Goal: Task Accomplishment & Management: Manage account settings

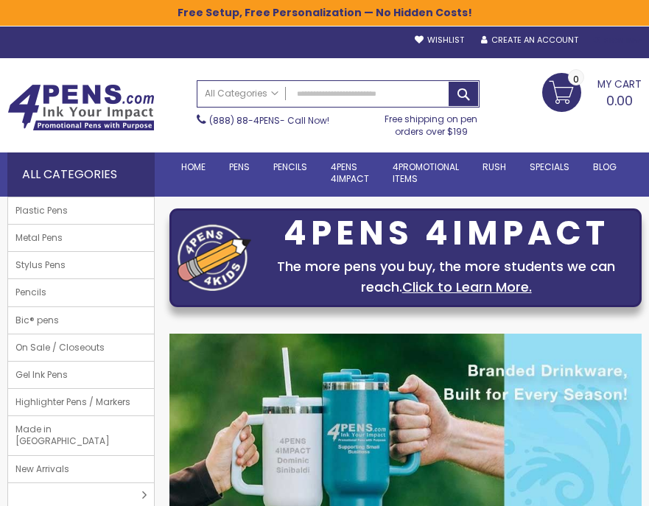
click at [615, 40] on div "Sign In" at bounding box center [617, 40] width 49 height 11
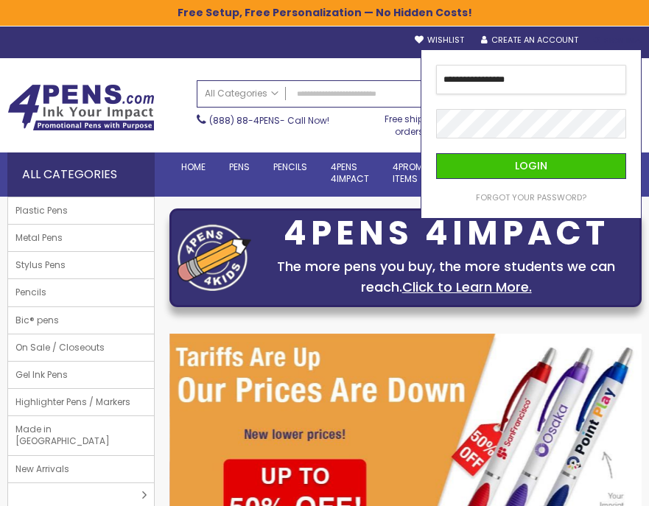
type input "**********"
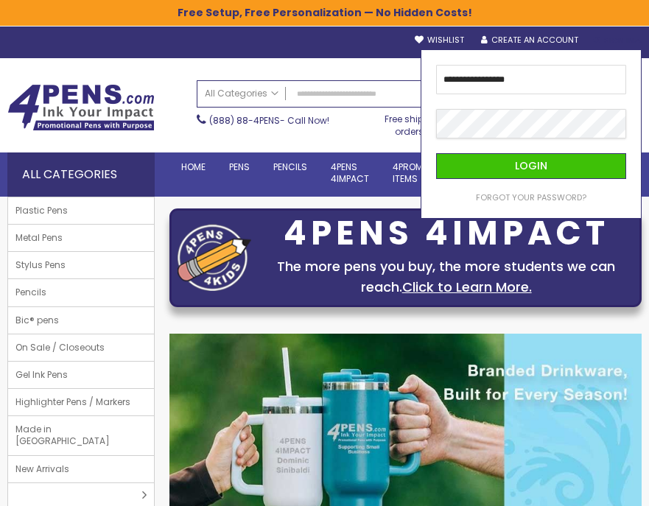
click at [436, 153] on button "Login" at bounding box center [531, 166] width 190 height 26
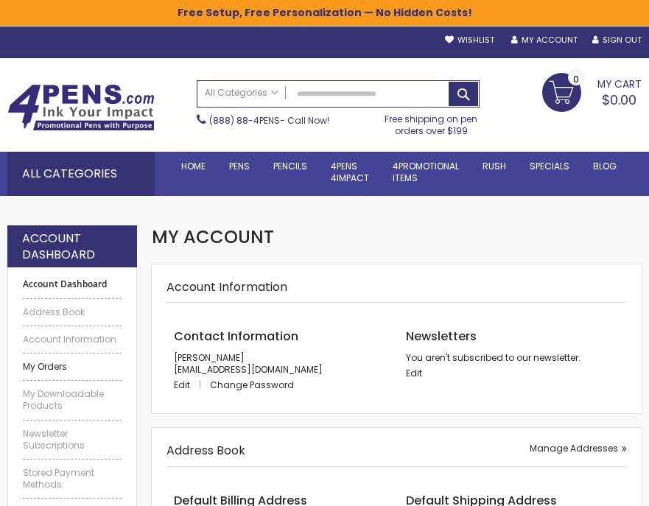
click at [34, 365] on link "My Orders" at bounding box center [72, 367] width 99 height 12
